Goal: Use online tool/utility: Utilize a website feature to perform a specific function

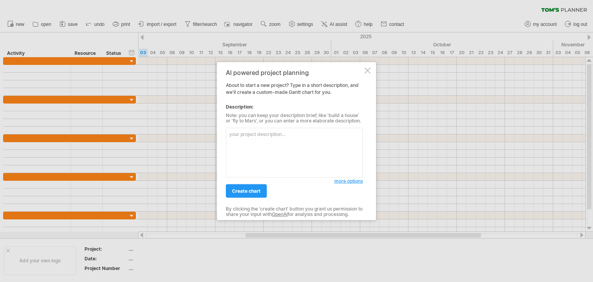
click at [274, 154] on textarea at bounding box center [294, 153] width 137 height 50
type textarea "F"
type textarea "Fake Spam Email Detection"
click at [258, 193] on span "create chart" at bounding box center [246, 191] width 29 height 6
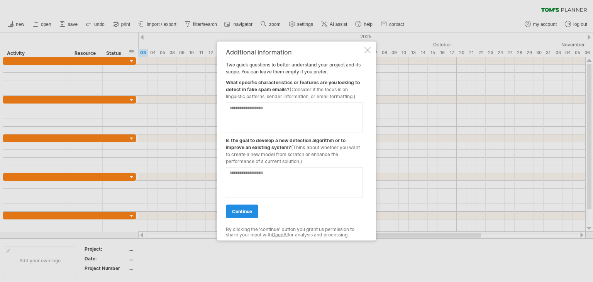
click at [246, 211] on span "continue" at bounding box center [242, 212] width 20 height 6
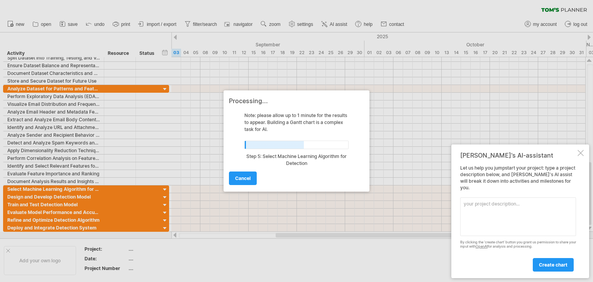
click at [572, 159] on div "[PERSON_NAME]'s AI-assistant" at bounding box center [518, 155] width 116 height 8
click at [580, 156] on div at bounding box center [581, 153] width 6 height 6
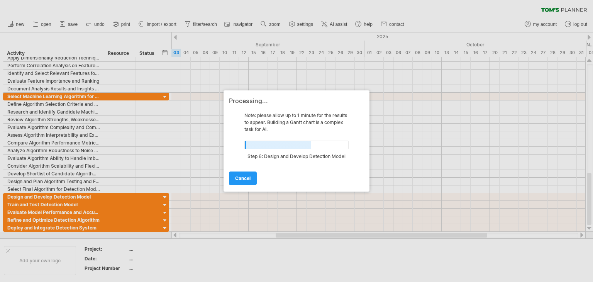
click at [7, 251] on div at bounding box center [296, 141] width 593 height 282
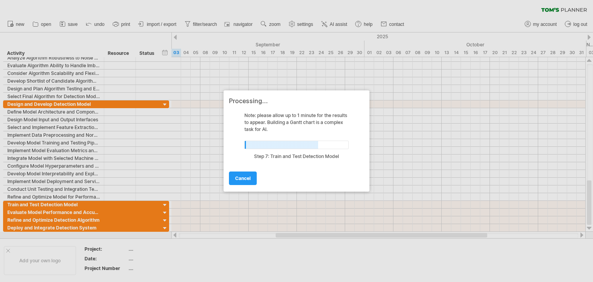
click at [8, 250] on div at bounding box center [296, 141] width 593 height 282
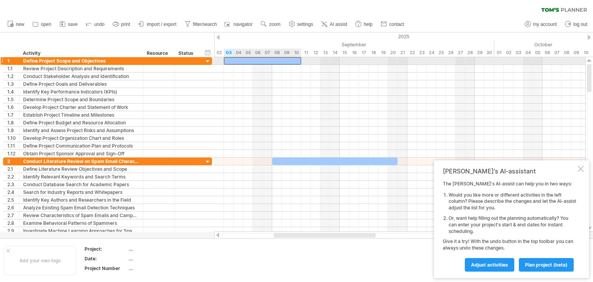
click at [266, 58] on div at bounding box center [262, 60] width 77 height 7
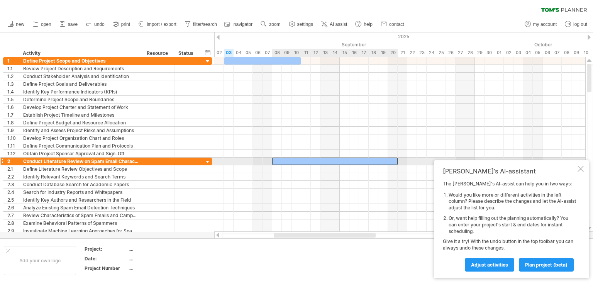
click at [320, 159] on div at bounding box center [335, 161] width 126 height 7
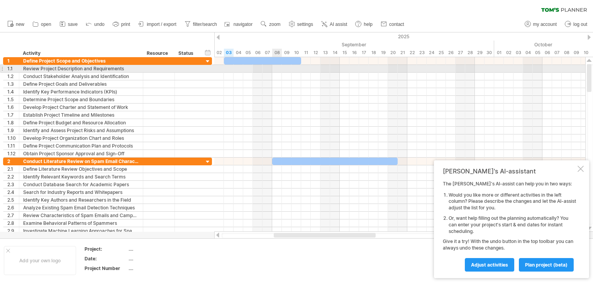
click at [273, 68] on div at bounding box center [399, 69] width 371 height 8
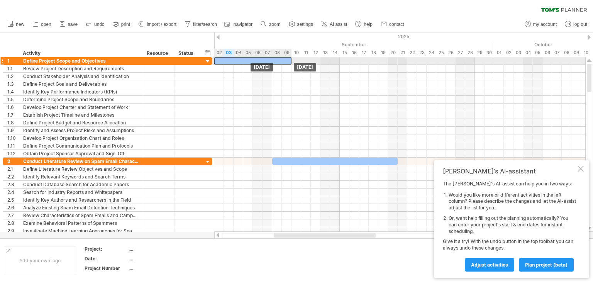
drag, startPoint x: 250, startPoint y: 61, endPoint x: 243, endPoint y: 62, distance: 7.5
click at [243, 62] on div at bounding box center [252, 60] width 77 height 7
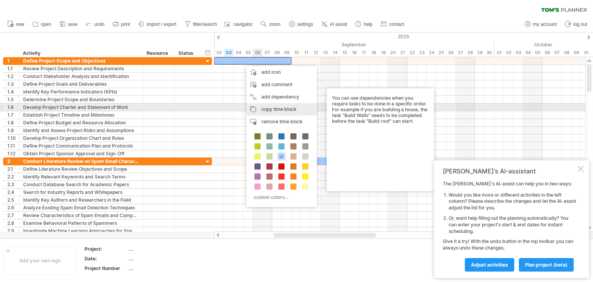
click at [283, 105] on div "copy time block copy time blocks/icons" at bounding box center [281, 109] width 71 height 12
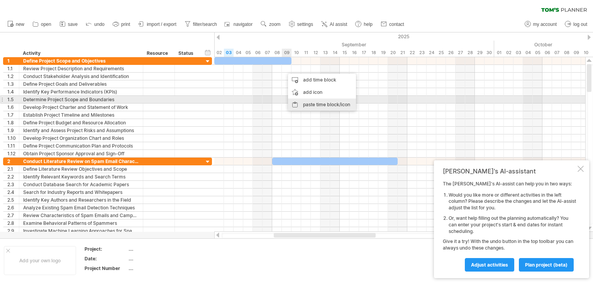
click at [303, 101] on div "paste time block/icon" at bounding box center [322, 104] width 68 height 12
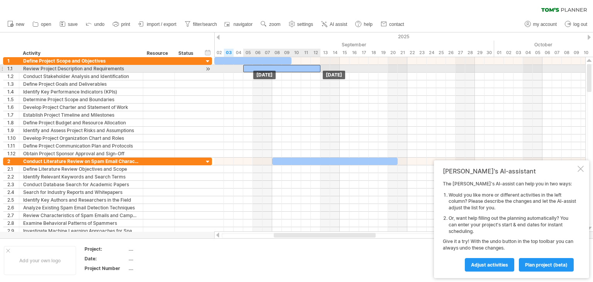
drag, startPoint x: 308, startPoint y: 66, endPoint x: 267, endPoint y: 67, distance: 40.9
click at [267, 67] on div at bounding box center [281, 68] width 77 height 7
drag, startPoint x: 320, startPoint y: 67, endPoint x: 298, endPoint y: 68, distance: 21.6
click at [298, 68] on div at bounding box center [272, 68] width 58 height 7
